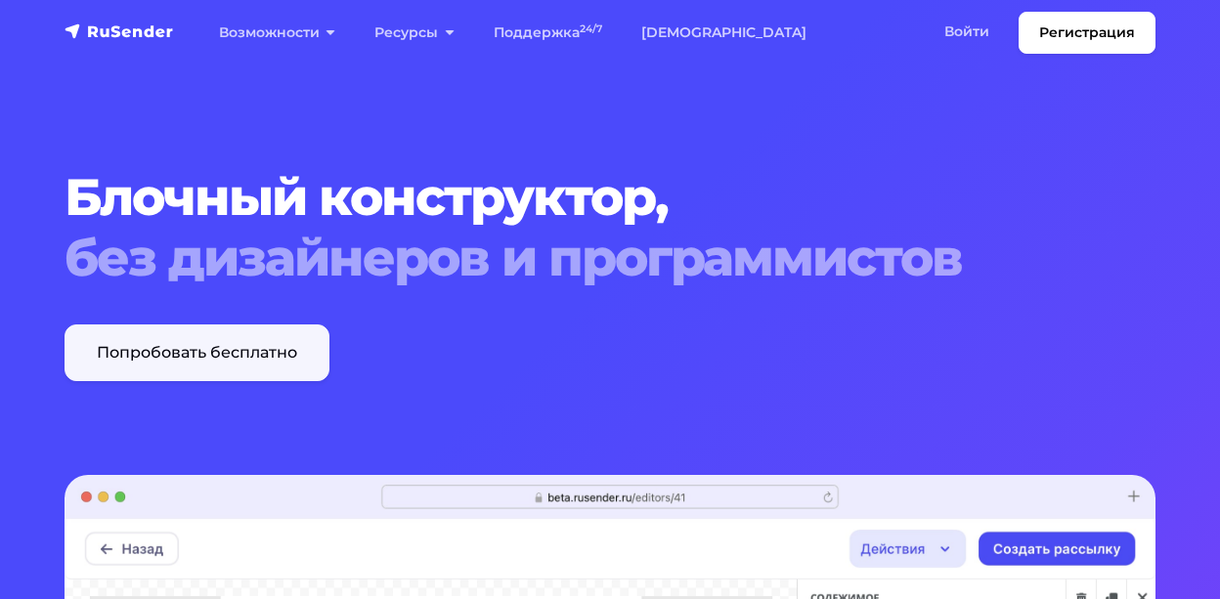
click at [237, 343] on link "Попробовать бесплатно" at bounding box center [197, 353] width 265 height 57
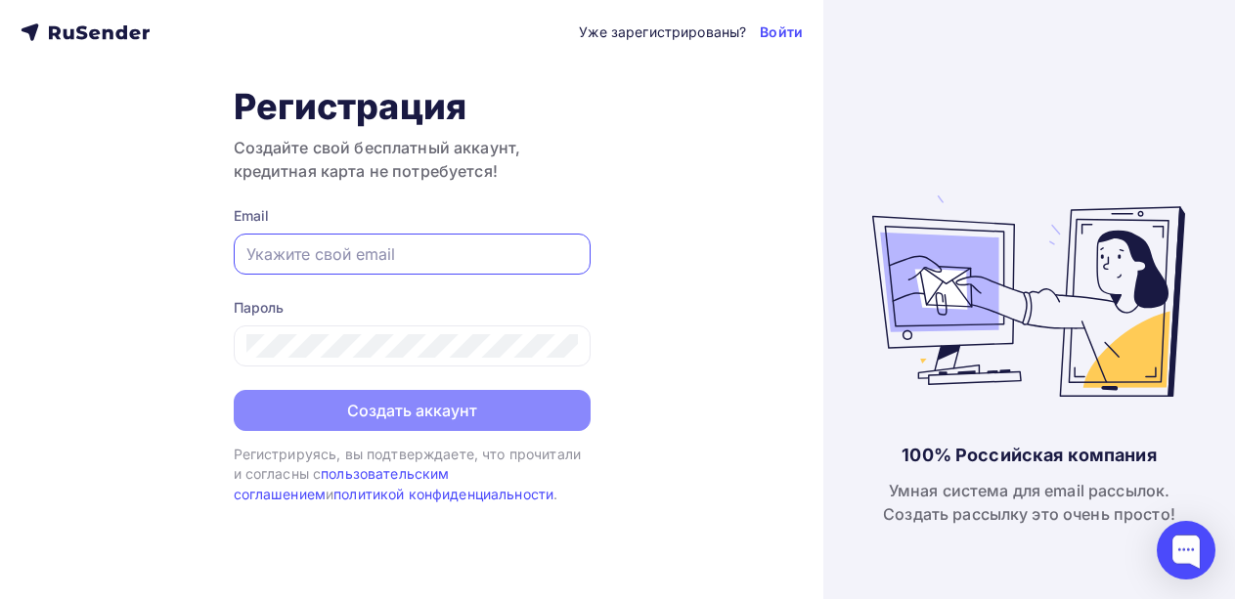
paste input "Yh234543222@yandex"
type input "Yh234543222@yandex.ru"
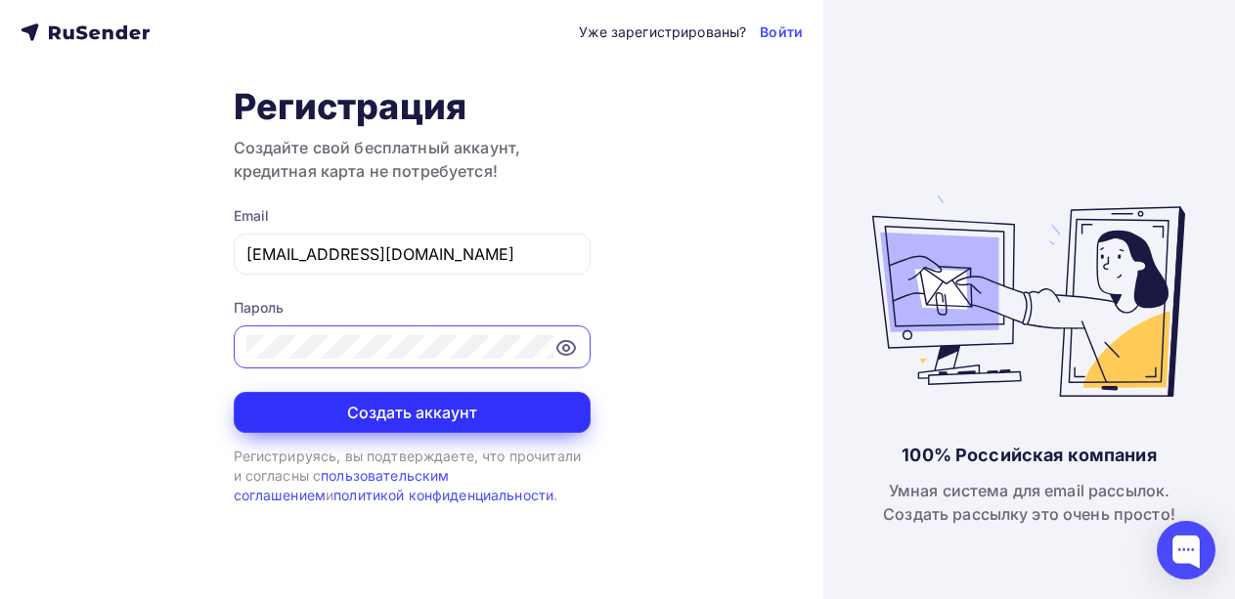
click at [414, 420] on button "Создать аккаунт" at bounding box center [412, 412] width 357 height 41
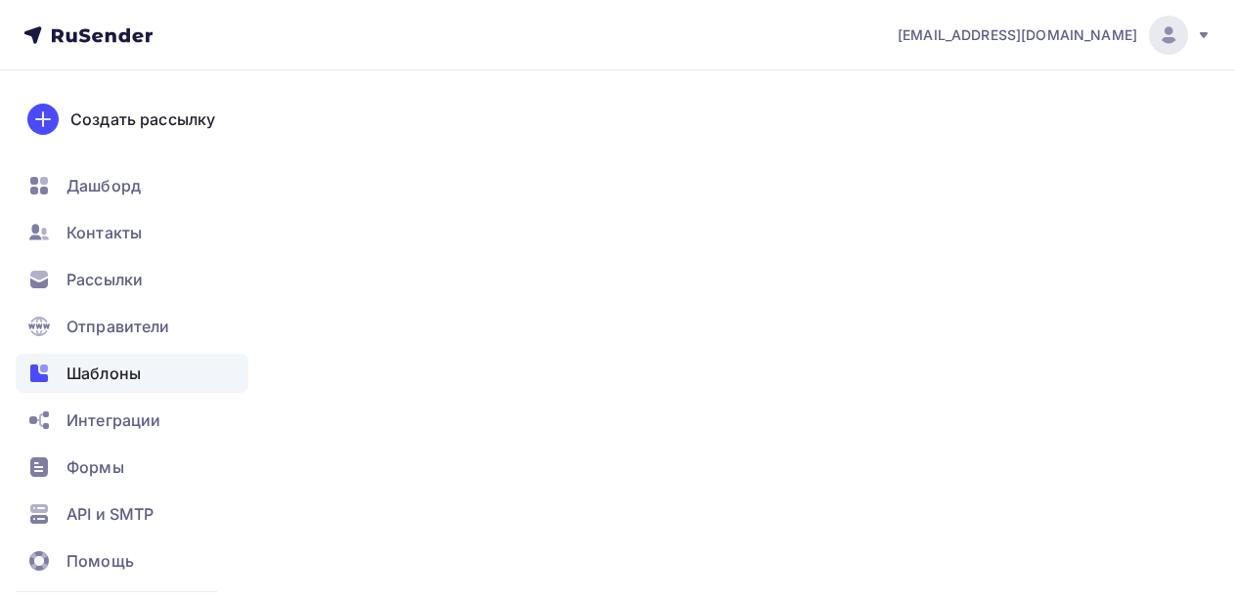
click at [108, 379] on span "Шаблоны" at bounding box center [103, 373] width 74 height 23
click at [110, 377] on span "Шаблоны" at bounding box center [103, 373] width 74 height 23
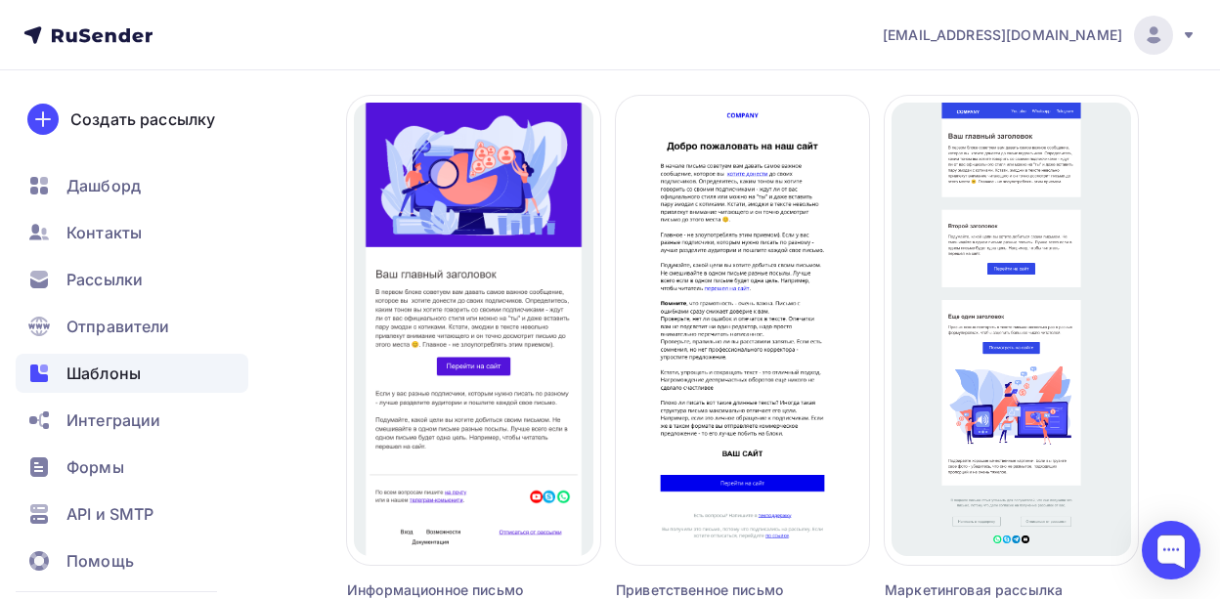
scroll to position [1981, 0]
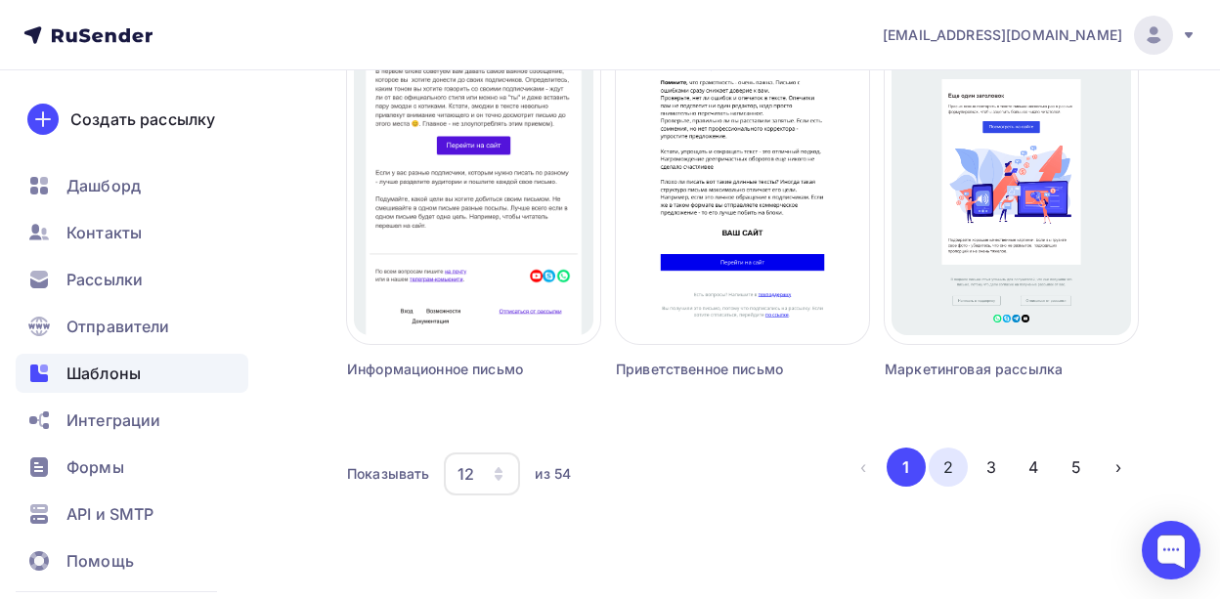
click at [940, 464] on button "2" at bounding box center [948, 467] width 39 height 39
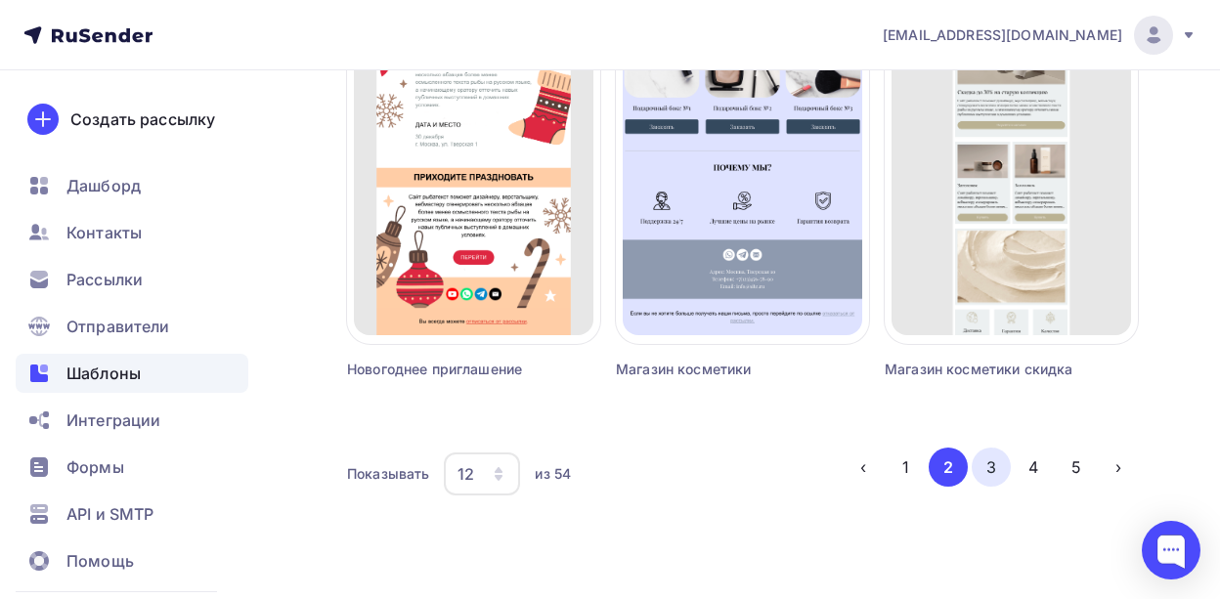
click at [987, 463] on button "3" at bounding box center [991, 467] width 39 height 39
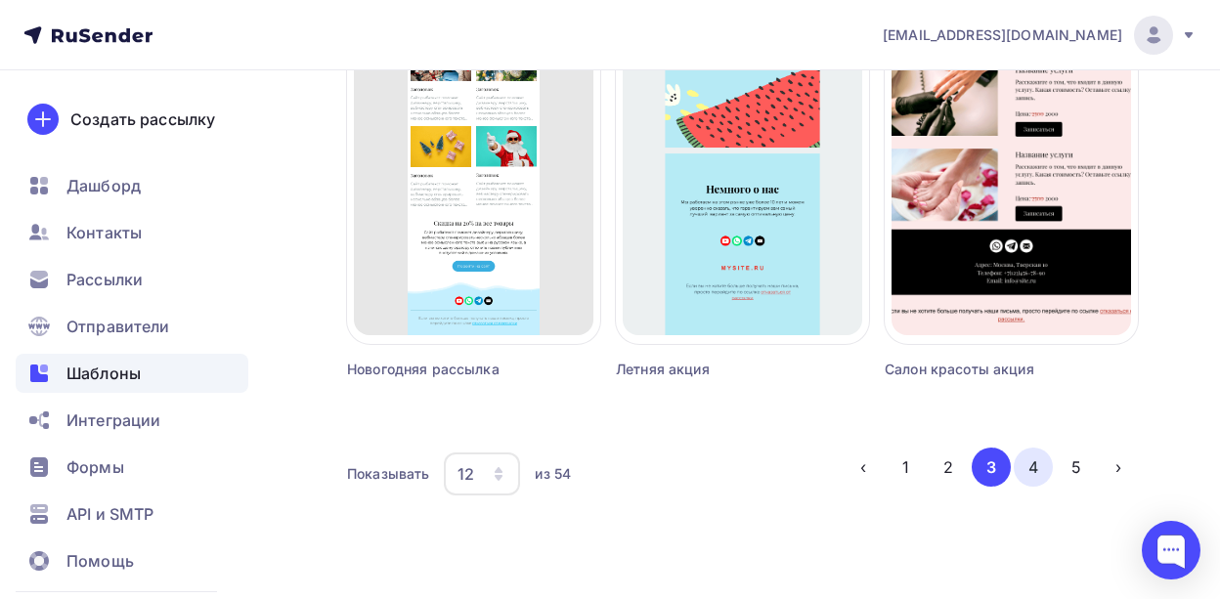
click at [1038, 467] on button "4" at bounding box center [1033, 467] width 39 height 39
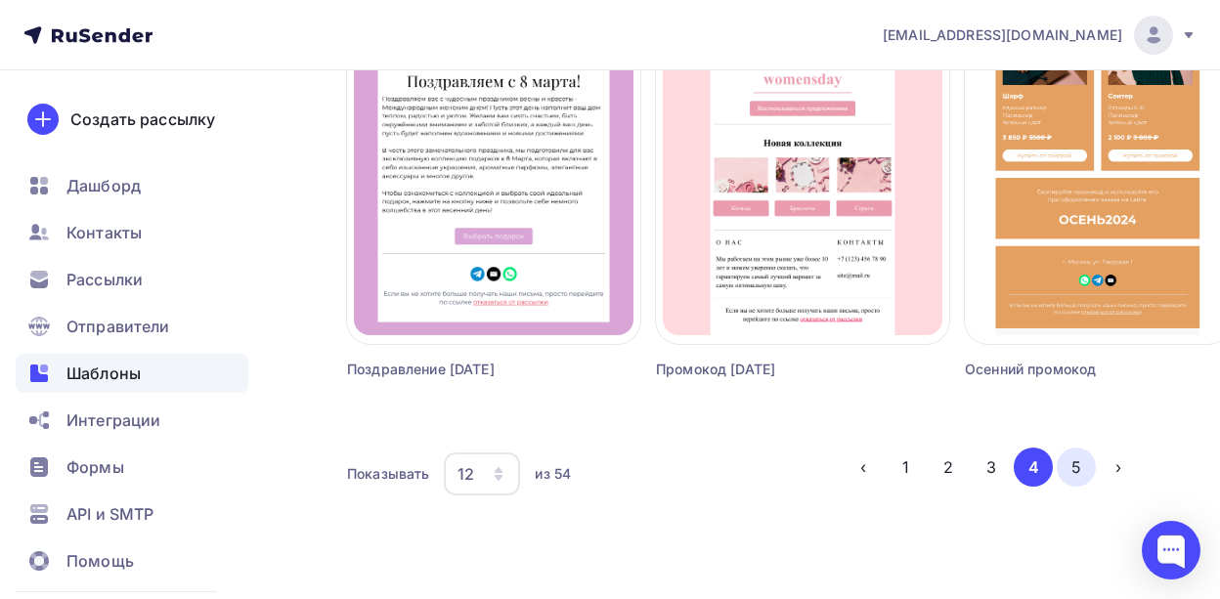
click at [1076, 466] on button "5" at bounding box center [1076, 467] width 39 height 39
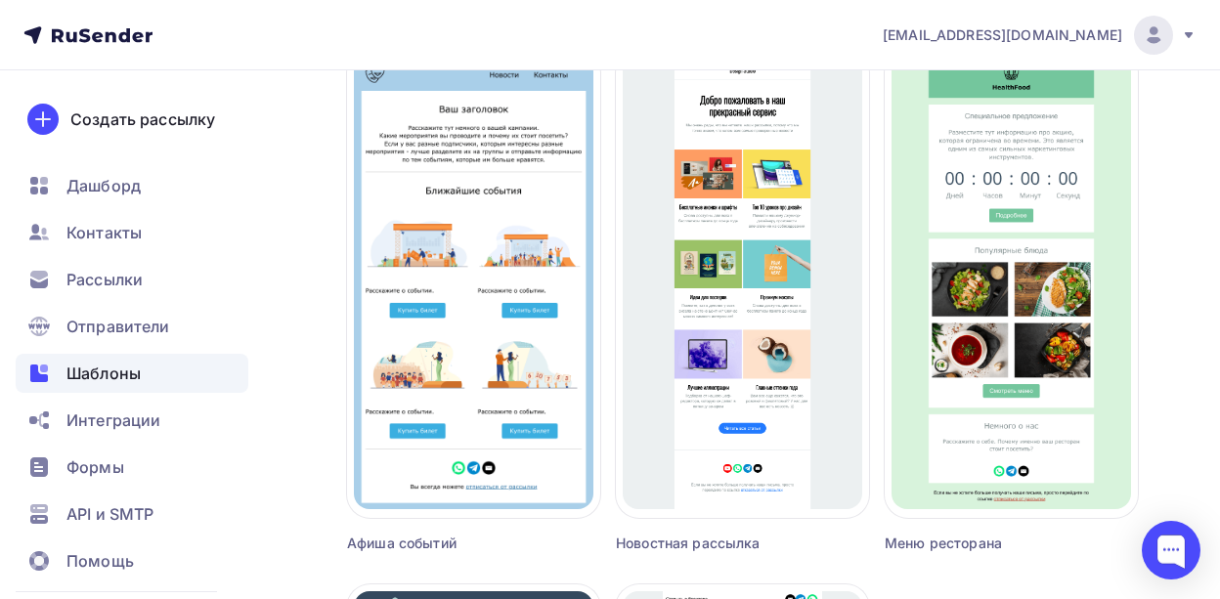
scroll to position [1956, 0]
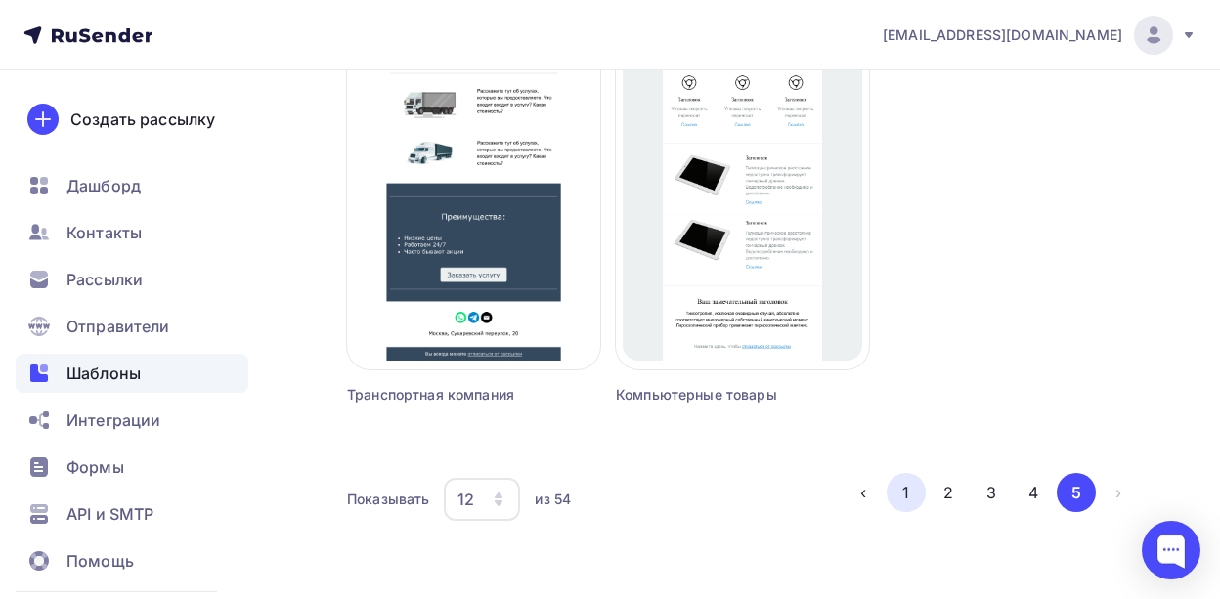
click at [907, 495] on button "1" at bounding box center [906, 492] width 39 height 39
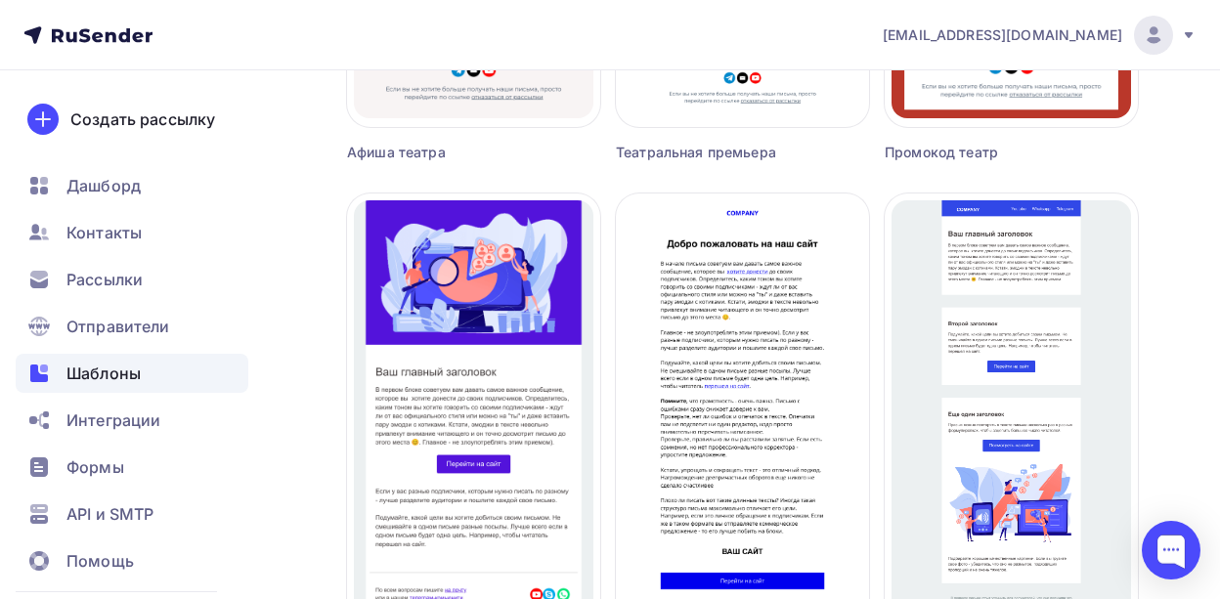
scroll to position [1981, 0]
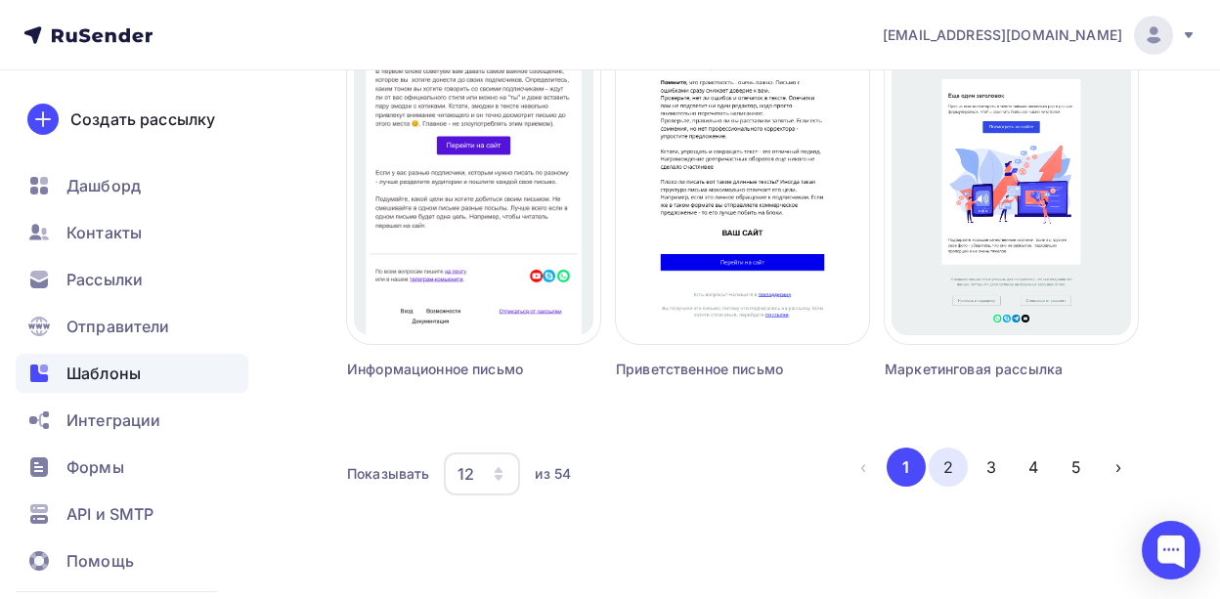
click at [949, 478] on button "2" at bounding box center [948, 467] width 39 height 39
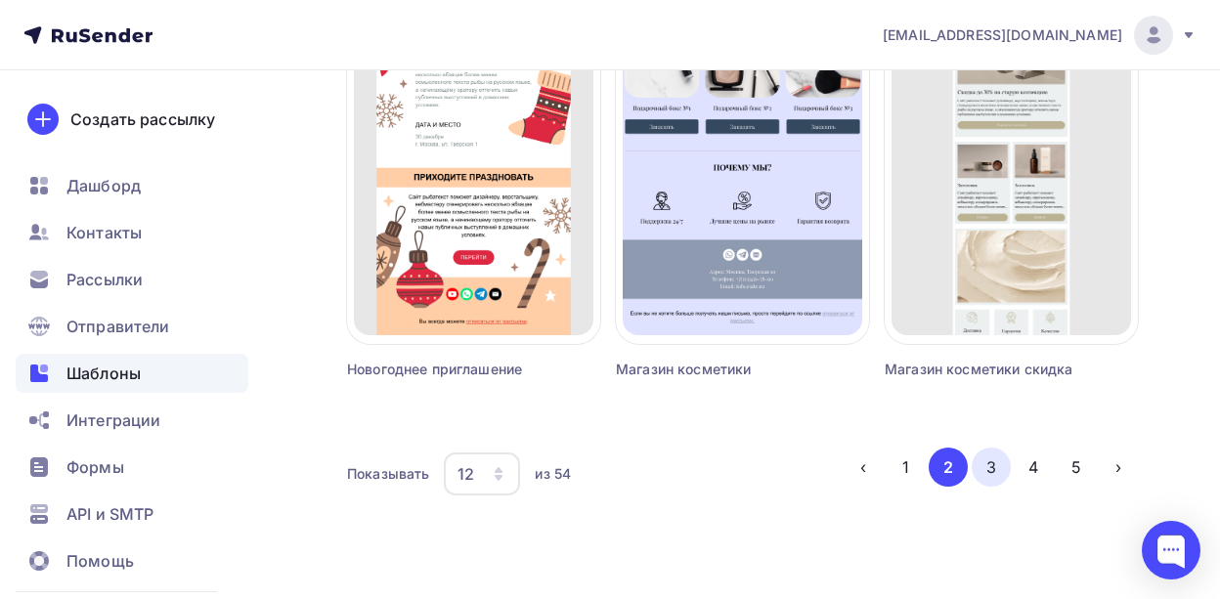
click at [988, 463] on button "3" at bounding box center [991, 467] width 39 height 39
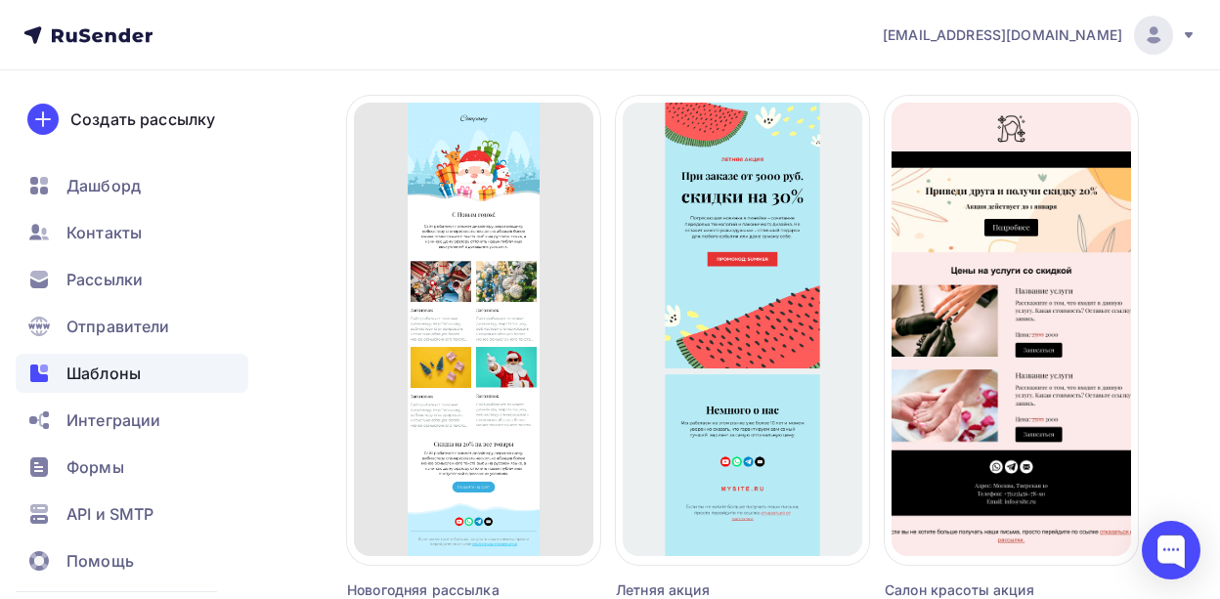
scroll to position [1858, 0]
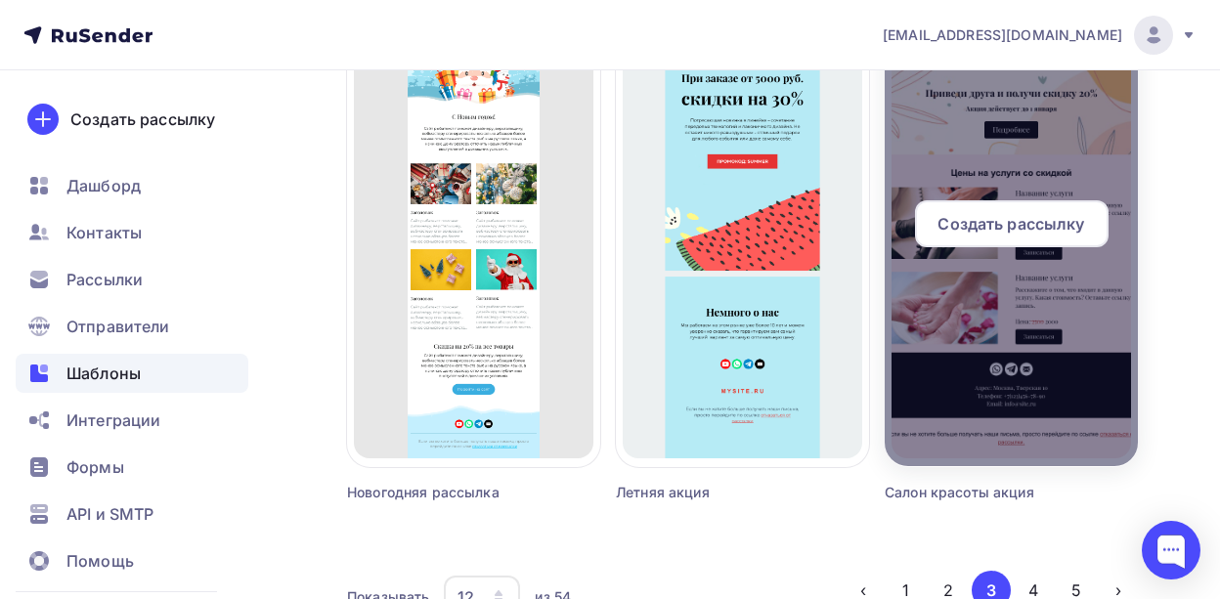
click at [994, 220] on span "Создать рассылку" at bounding box center [1011, 223] width 147 height 23
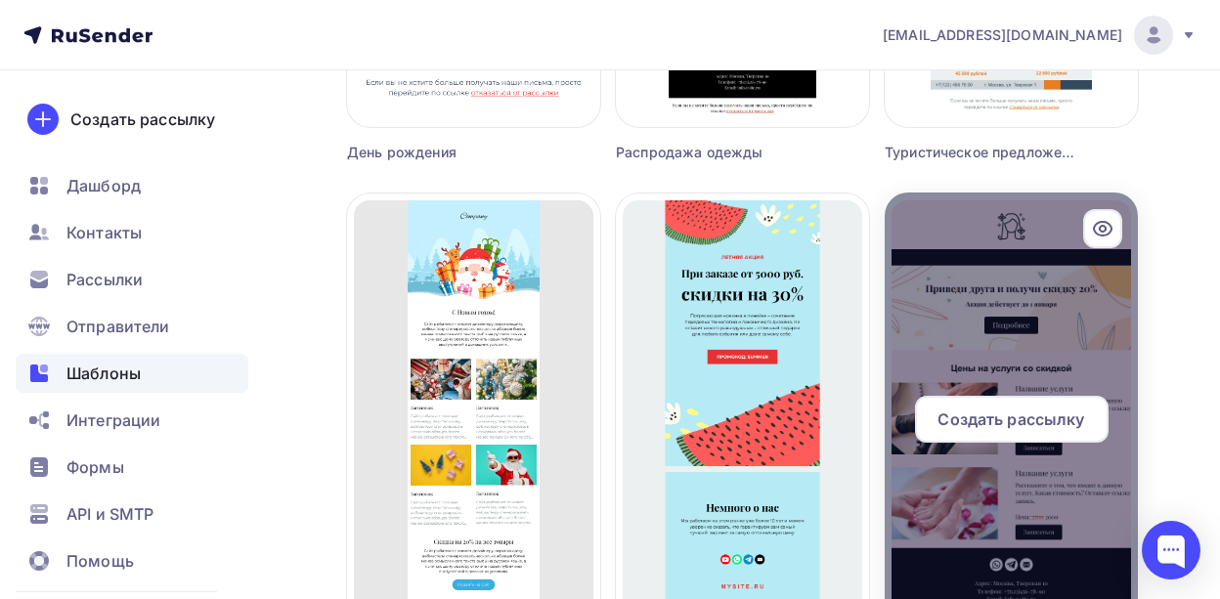
click at [1095, 227] on icon at bounding box center [1103, 229] width 18 height 14
click at [1100, 224] on icon at bounding box center [1102, 228] width 23 height 23
